Goal: Task Accomplishment & Management: Complete application form

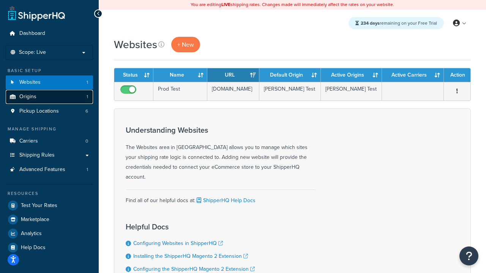
click at [69, 99] on link "Origins 1" at bounding box center [49, 97] width 87 height 14
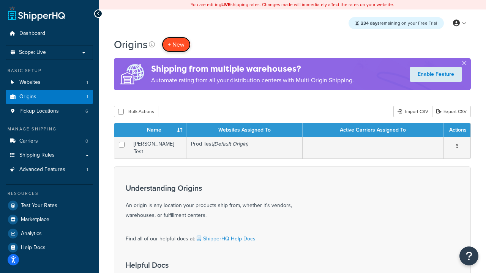
click at [181, 43] on span "+ New" at bounding box center [176, 44] width 17 height 9
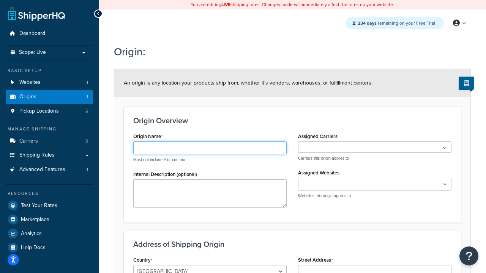
click at [194, 148] on input "Origin Name" at bounding box center [209, 148] width 153 height 13
type input "xsaxsa"
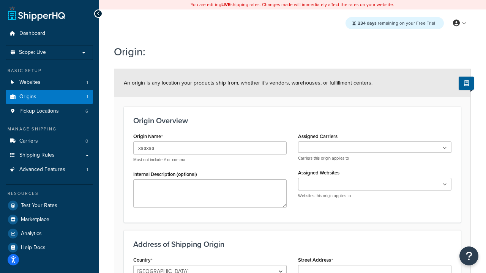
click at [304, 190] on ul at bounding box center [374, 184] width 153 height 13
click at [313, 150] on ul at bounding box center [374, 147] width 153 height 11
click at [313, 122] on h3 "Origin Overview" at bounding box center [292, 120] width 318 height 8
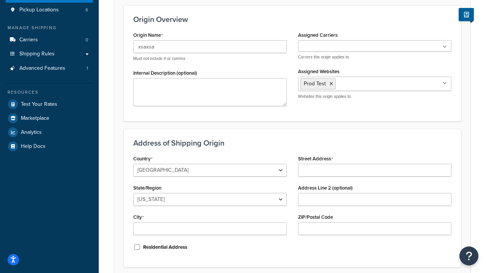
scroll to position [165, 0]
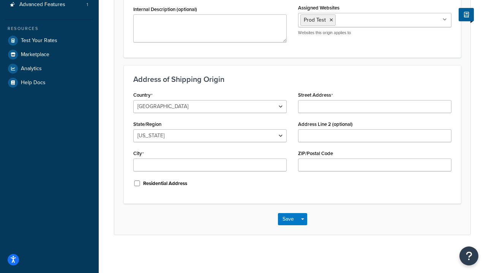
click at [192, 129] on div "State/Region Alabama Alaska American Samoa Arizona Arkansas Armed Forces Americ…" at bounding box center [209, 131] width 153 height 24
click at [192, 135] on select "[US_STATE] [US_STATE] [US_STATE] [US_STATE] [US_STATE] Armed Forces Americas Ar…" at bounding box center [209, 135] width 153 height 13
select select "43"
click at [207, 167] on input "City" at bounding box center [209, 165] width 153 height 13
type input "georgetown"
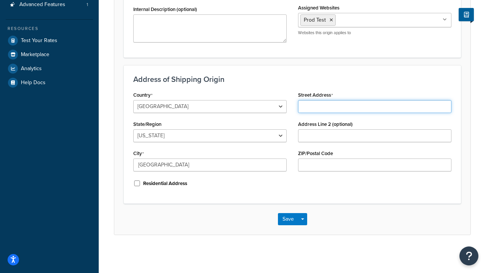
click at [375, 107] on input "Street Address" at bounding box center [374, 106] width 153 height 13
type input "2209 four"
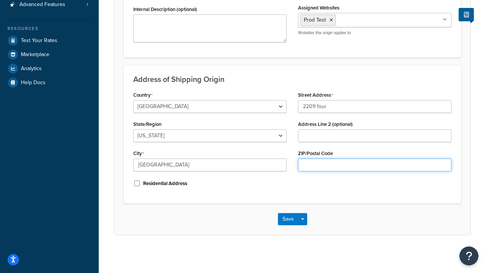
click at [353, 160] on input "ZIP/Postal Code" at bounding box center [374, 165] width 153 height 13
type input "78628"
click at [288, 222] on button "Save" at bounding box center [288, 219] width 20 height 12
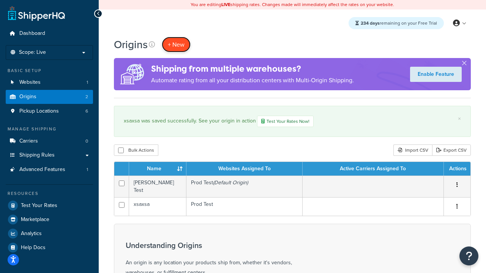
click at [176, 42] on span "+ New" at bounding box center [176, 44] width 17 height 9
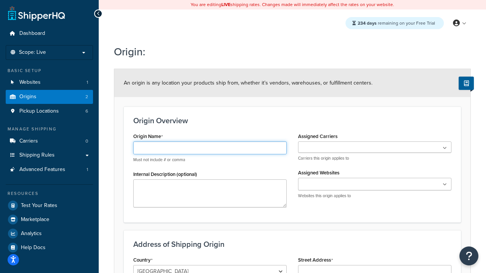
click at [157, 149] on input "Origin Name" at bounding box center [209, 148] width 153 height 13
type input "cfd"
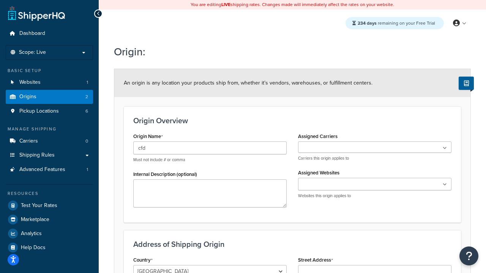
click at [327, 184] on input "Assigned Websites" at bounding box center [333, 185] width 67 height 8
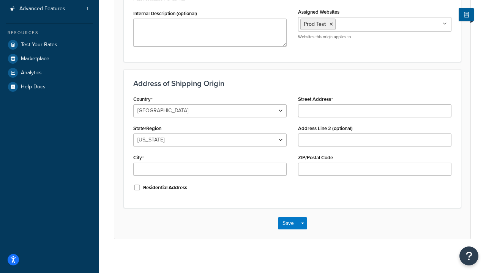
scroll to position [165, 0]
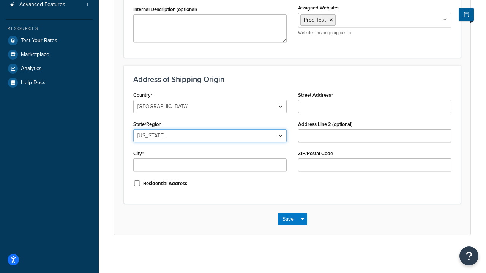
click at [197, 135] on select "[US_STATE] [US_STATE] [US_STATE] [US_STATE] [US_STATE] Armed Forces Americas Ar…" at bounding box center [209, 135] width 153 height 13
select select "5"
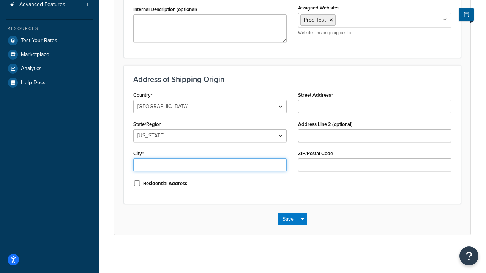
click at [182, 164] on input "City" at bounding box center [209, 165] width 153 height 13
type input "irvine"
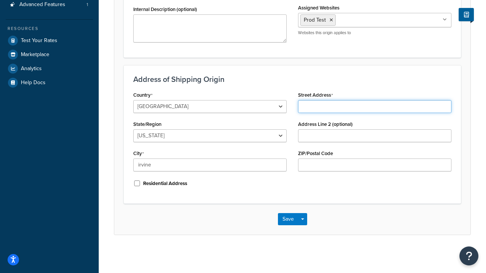
click at [324, 107] on input "Street Address" at bounding box center [374, 106] width 153 height 13
type input "3385 [PERSON_NAME]"
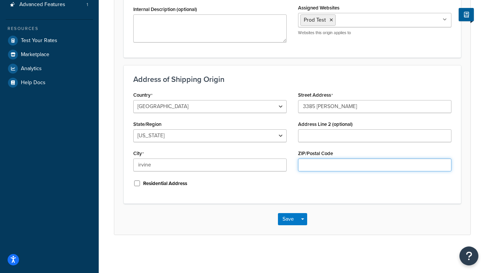
click at [343, 166] on input "ZIP/Postal Code" at bounding box center [374, 165] width 153 height 13
type input "92612"
click at [287, 216] on button "Save" at bounding box center [288, 219] width 20 height 12
